Goal: Task Accomplishment & Management: Complete application form

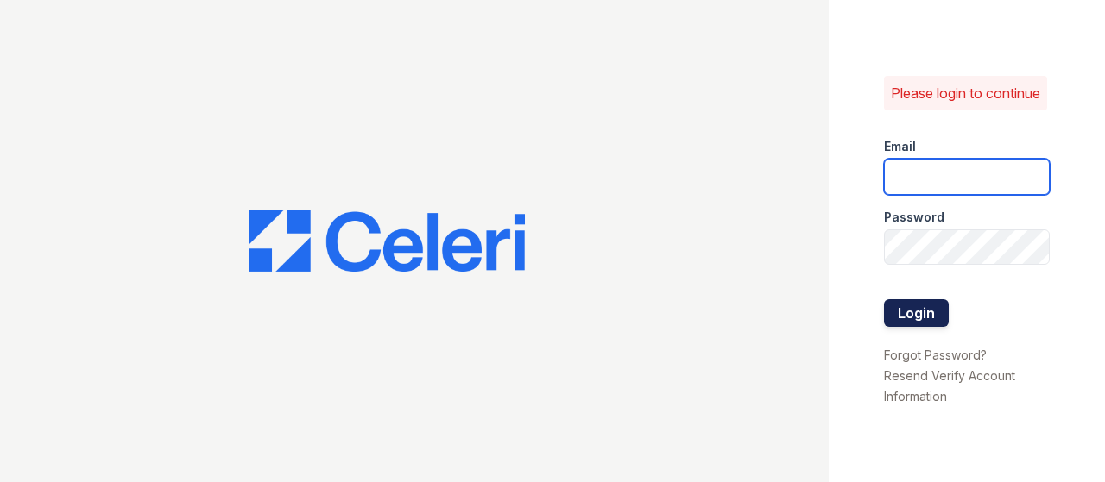
type input "[EMAIL_ADDRESS][DOMAIN_NAME]"
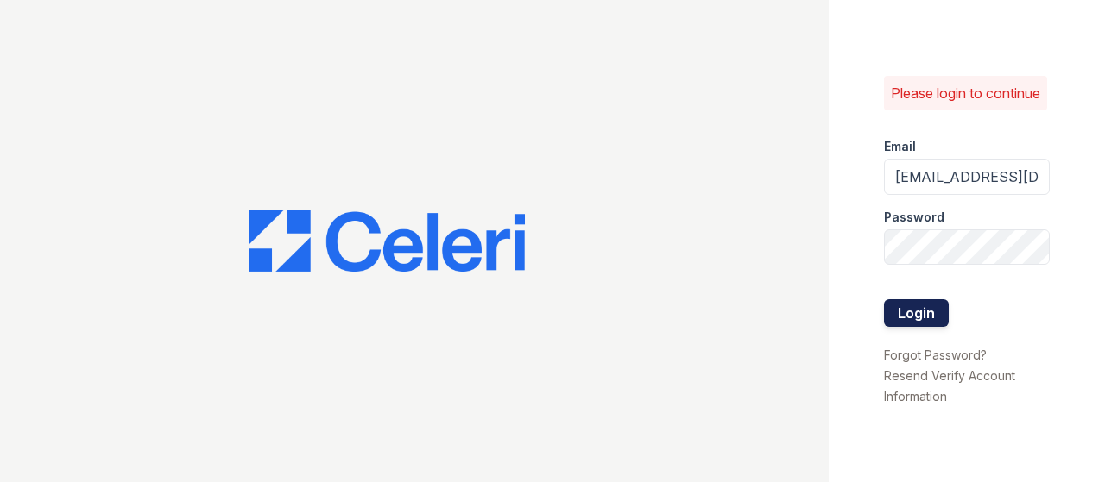
click at [916, 324] on button "Login" at bounding box center [916, 313] width 65 height 28
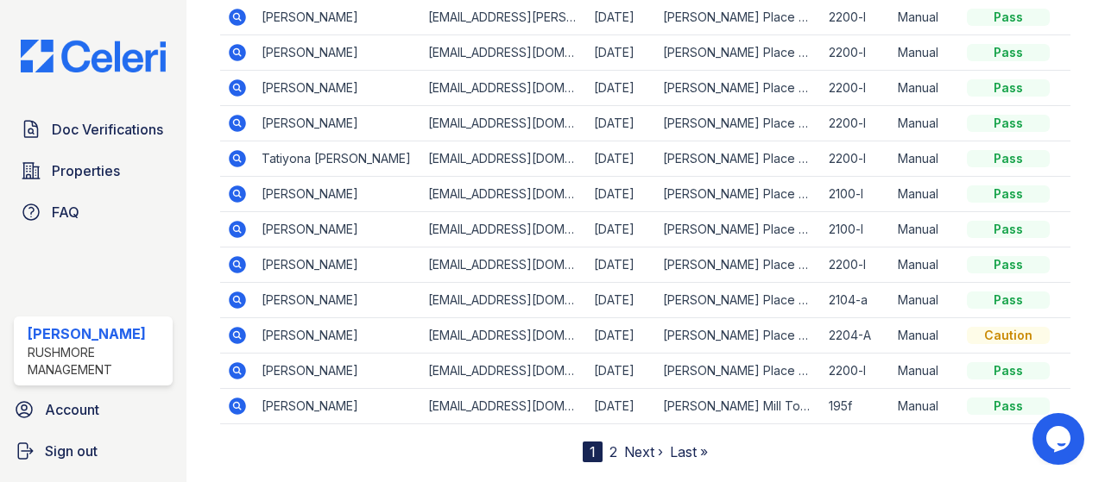
scroll to position [328, 0]
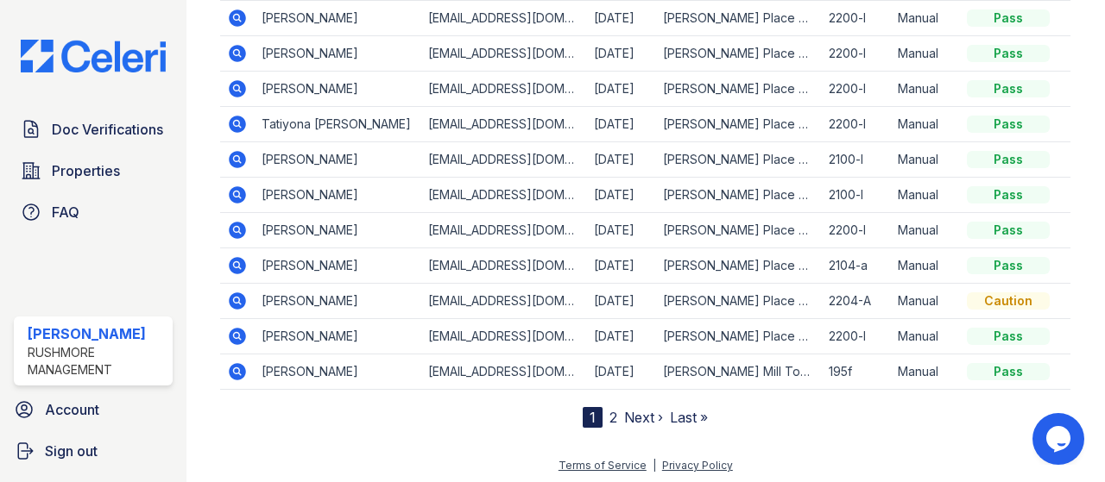
click at [609, 412] on link "2" at bounding box center [613, 417] width 8 height 17
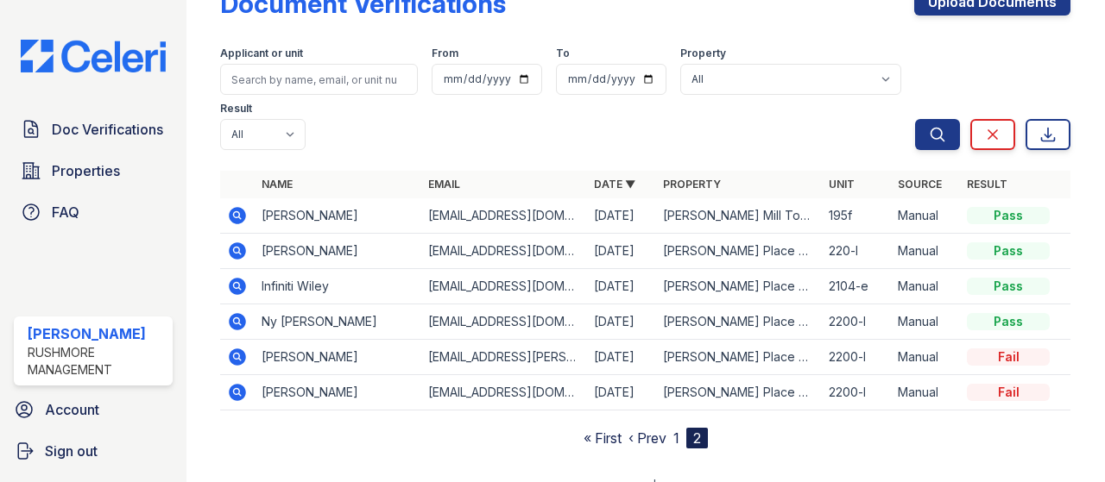
scroll to position [69, 0]
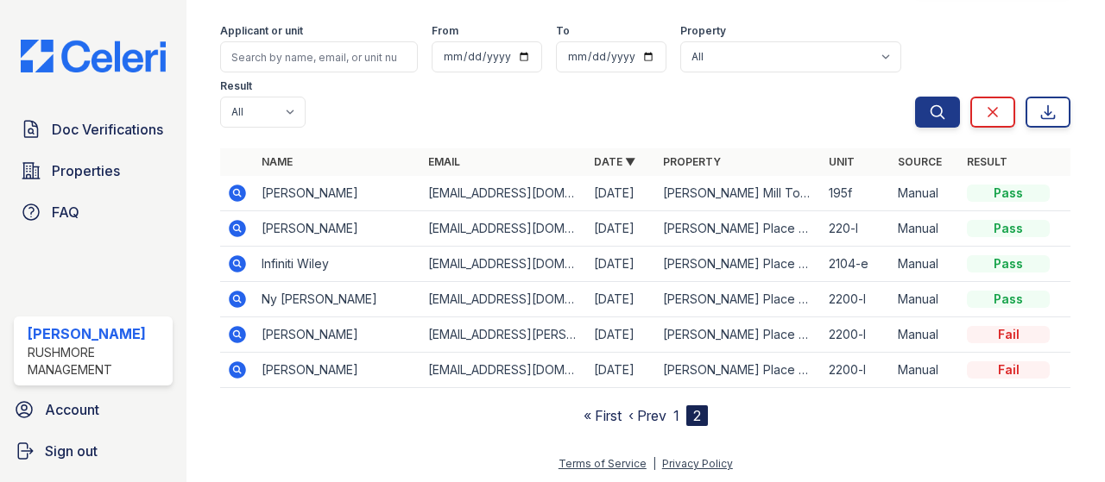
click at [673, 413] on nav "« First ‹ Prev 1 2" at bounding box center [645, 416] width 124 height 21
click at [673, 415] on link "1" at bounding box center [676, 415] width 6 height 17
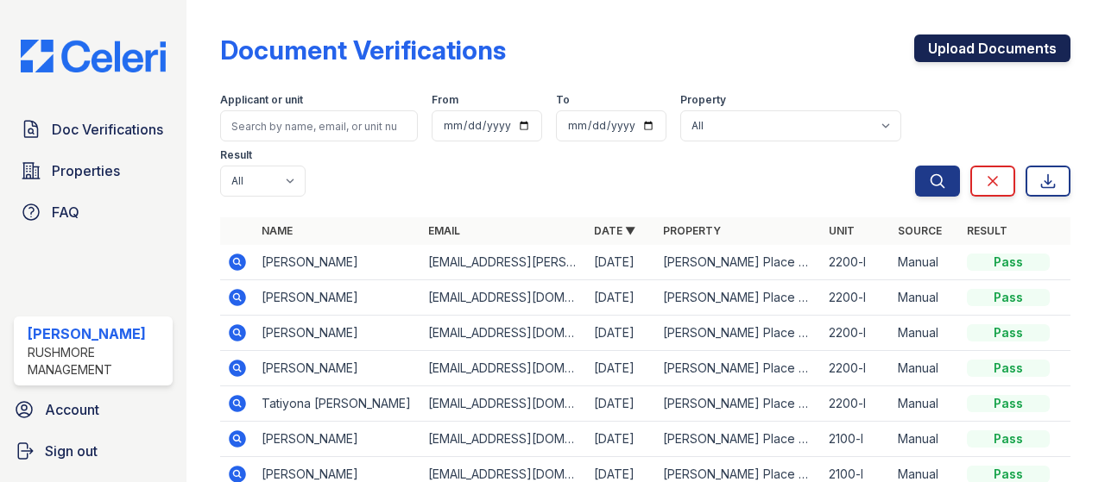
click at [930, 56] on link "Upload Documents" at bounding box center [992, 49] width 156 height 28
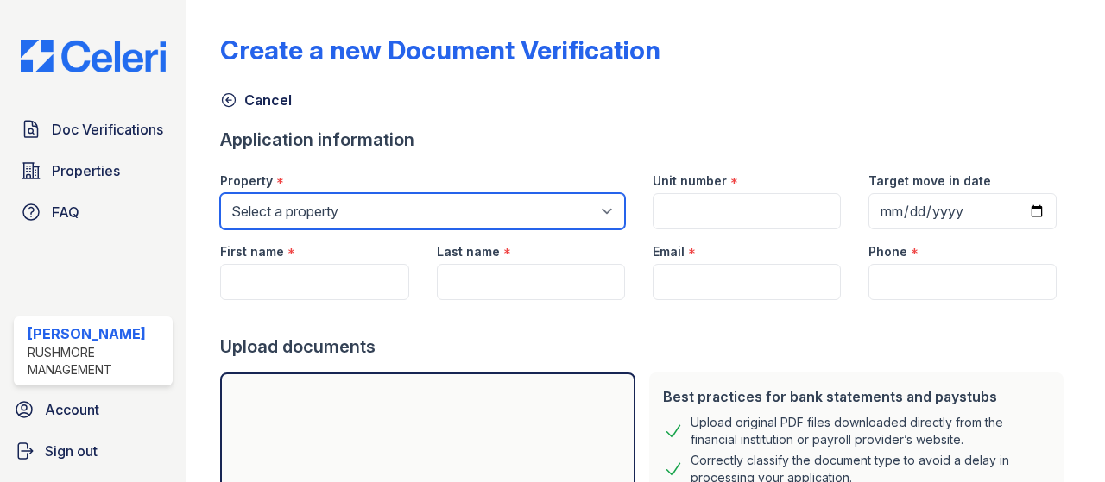
click at [319, 199] on select "Select a property [PERSON_NAME][GEOGRAPHIC_DATA] [PERSON_NAME][GEOGRAPHIC_DATA]…" at bounding box center [422, 211] width 404 height 36
select select "4758"
click at [220, 193] on select "Select a property [PERSON_NAME][GEOGRAPHIC_DATA] [PERSON_NAME][GEOGRAPHIC_DATA]…" at bounding box center [422, 211] width 404 height 36
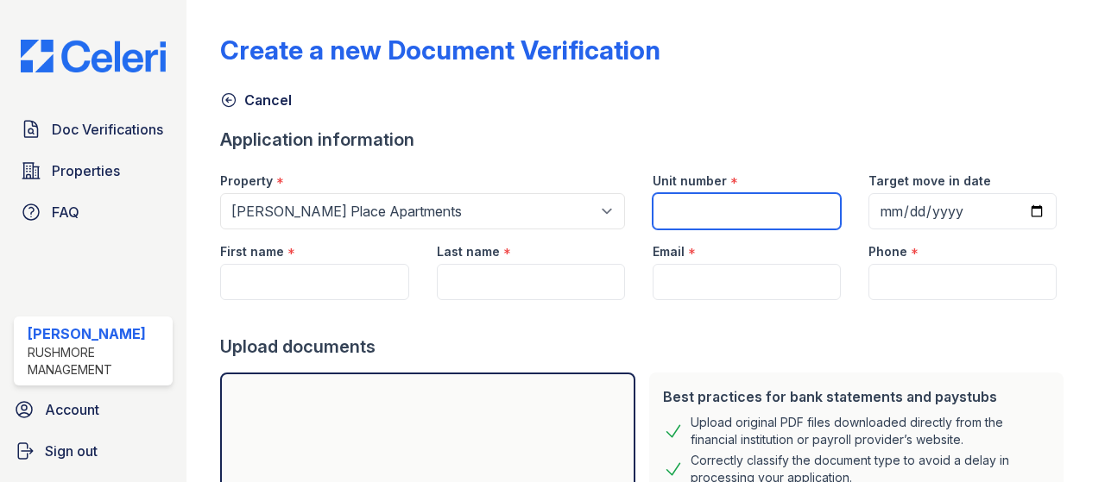
click at [684, 217] on input "Unit number" at bounding box center [746, 211] width 188 height 36
type input "7011-E"
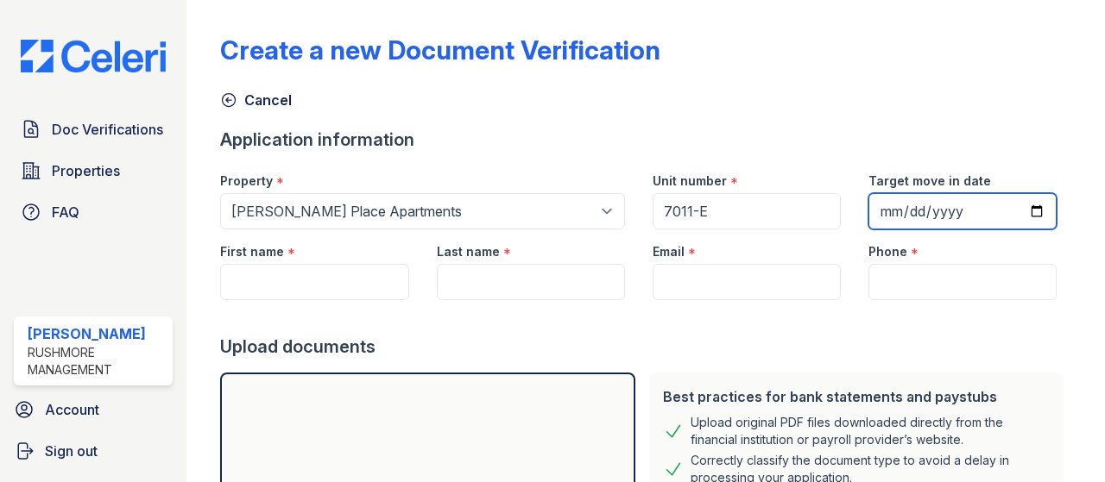
click at [1024, 212] on input "Target move in date" at bounding box center [962, 211] width 188 height 36
type input "[DATE]"
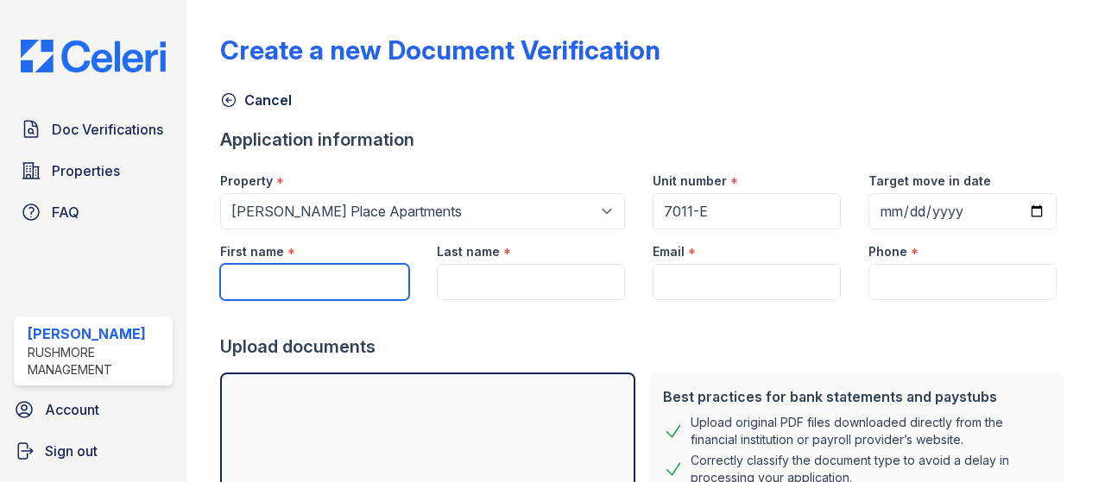
click at [266, 285] on input "First name" at bounding box center [314, 282] width 188 height 36
click at [318, 284] on input "First name" at bounding box center [314, 282] width 188 height 36
type input "[PERSON_NAME]"
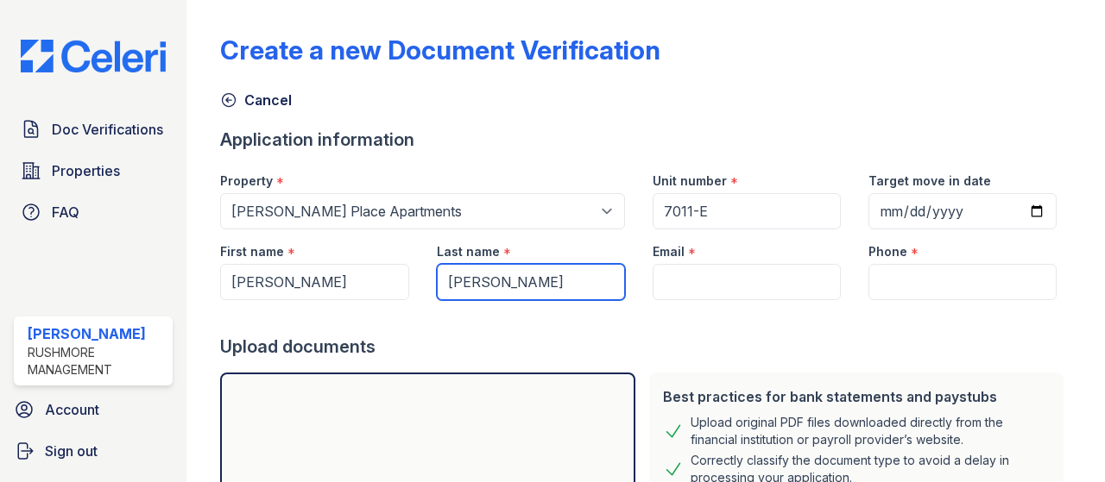
type input "[PERSON_NAME]"
